Goal: Information Seeking & Learning: Learn about a topic

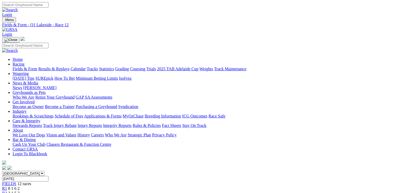
click at [26, 67] on link "Fields & Form" at bounding box center [25, 69] width 25 height 4
click at [44, 171] on select "South Australia New South Wales Northern Territory Queensland Tasmania Victoria…" at bounding box center [23, 173] width 42 height 5
select select "QLD"
click at [35, 171] on select "South Australia New South Wales Northern Territory Queensland Tasmania Victoria…" at bounding box center [23, 173] width 42 height 5
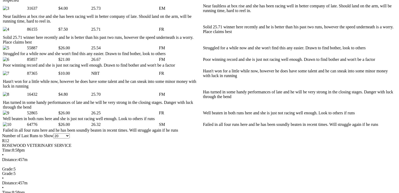
scroll to position [336, 0]
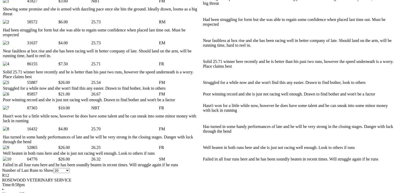
scroll to position [377, 0]
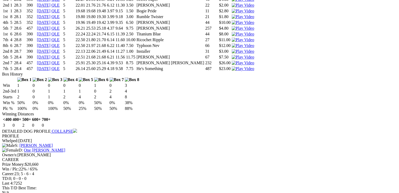
scroll to position [650, 0]
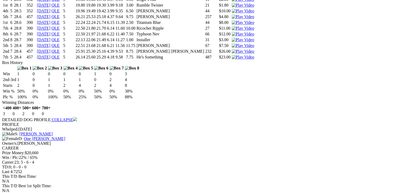
drag, startPoint x: 238, startPoint y: 58, endPoint x: 198, endPoint y: 44, distance: 42.3
drag, startPoint x: 29, startPoint y: 75, endPoint x: 145, endPoint y: 75, distance: 115.6
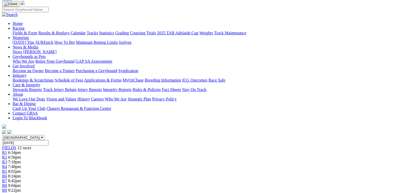
scroll to position [0, 0]
